Goal: Complete application form

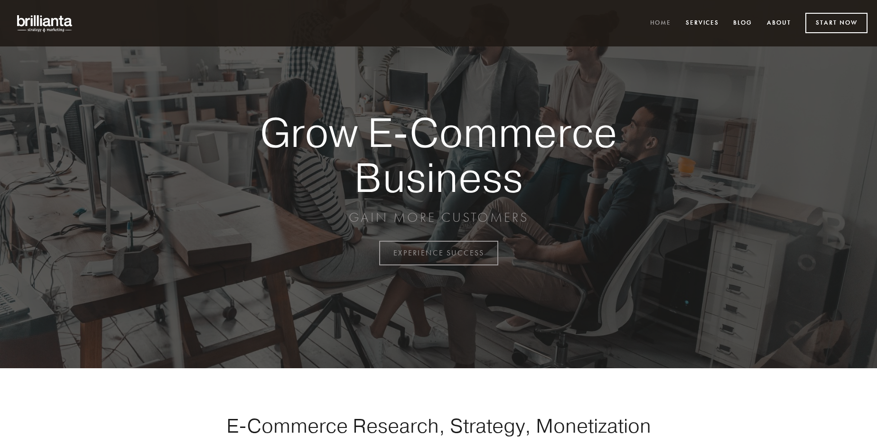
scroll to position [2487, 0]
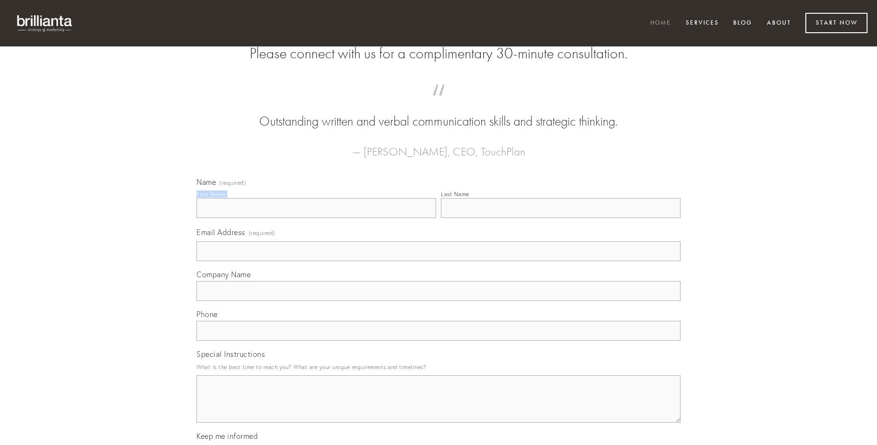
type input "[PERSON_NAME]"
click at [560, 218] on input "Last Name" at bounding box center [561, 208] width 240 height 20
type input "[PERSON_NAME]"
click at [438, 261] on input "Email Address (required)" at bounding box center [438, 251] width 484 height 20
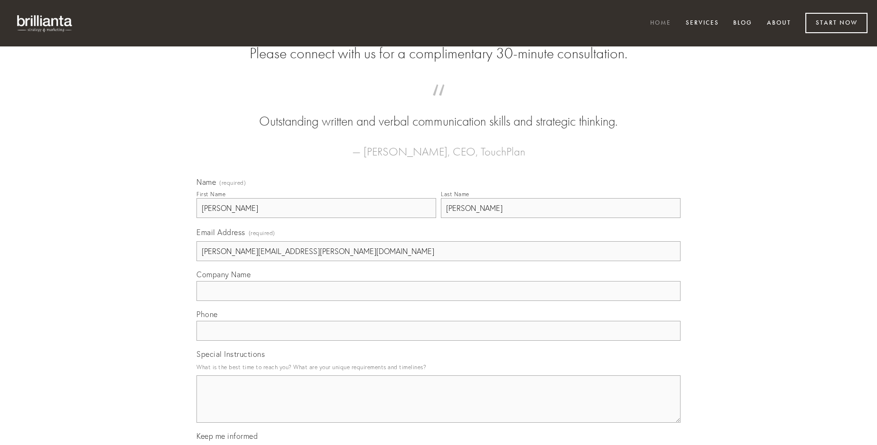
type input "[PERSON_NAME][EMAIL_ADDRESS][PERSON_NAME][DOMAIN_NAME]"
click at [438, 301] on input "Company Name" at bounding box center [438, 291] width 484 height 20
type input "casus"
click at [438, 341] on input "text" at bounding box center [438, 331] width 484 height 20
click at [438, 408] on textarea "Special Instructions" at bounding box center [438, 399] width 484 height 47
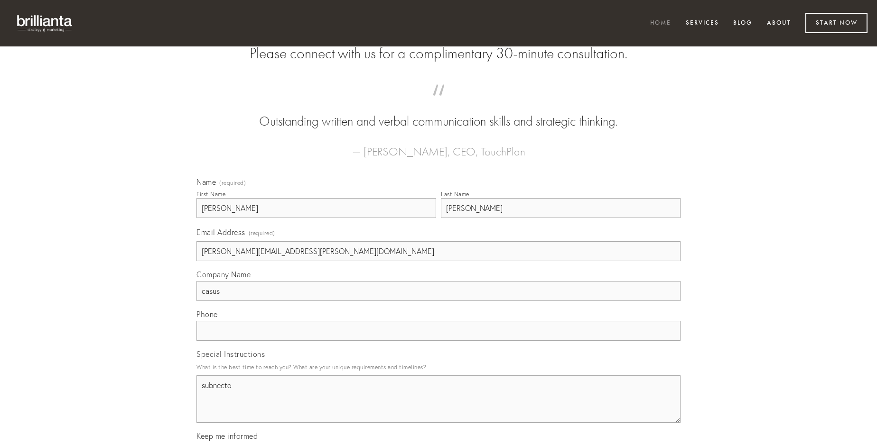
type textarea "subnecto"
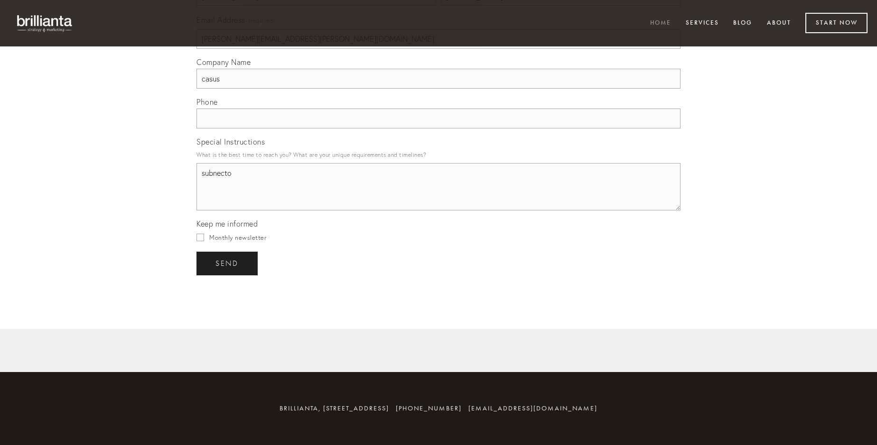
click at [228, 263] on span "send" at bounding box center [226, 264] width 23 height 9
